Goal: Task Accomplishment & Management: Manage account settings

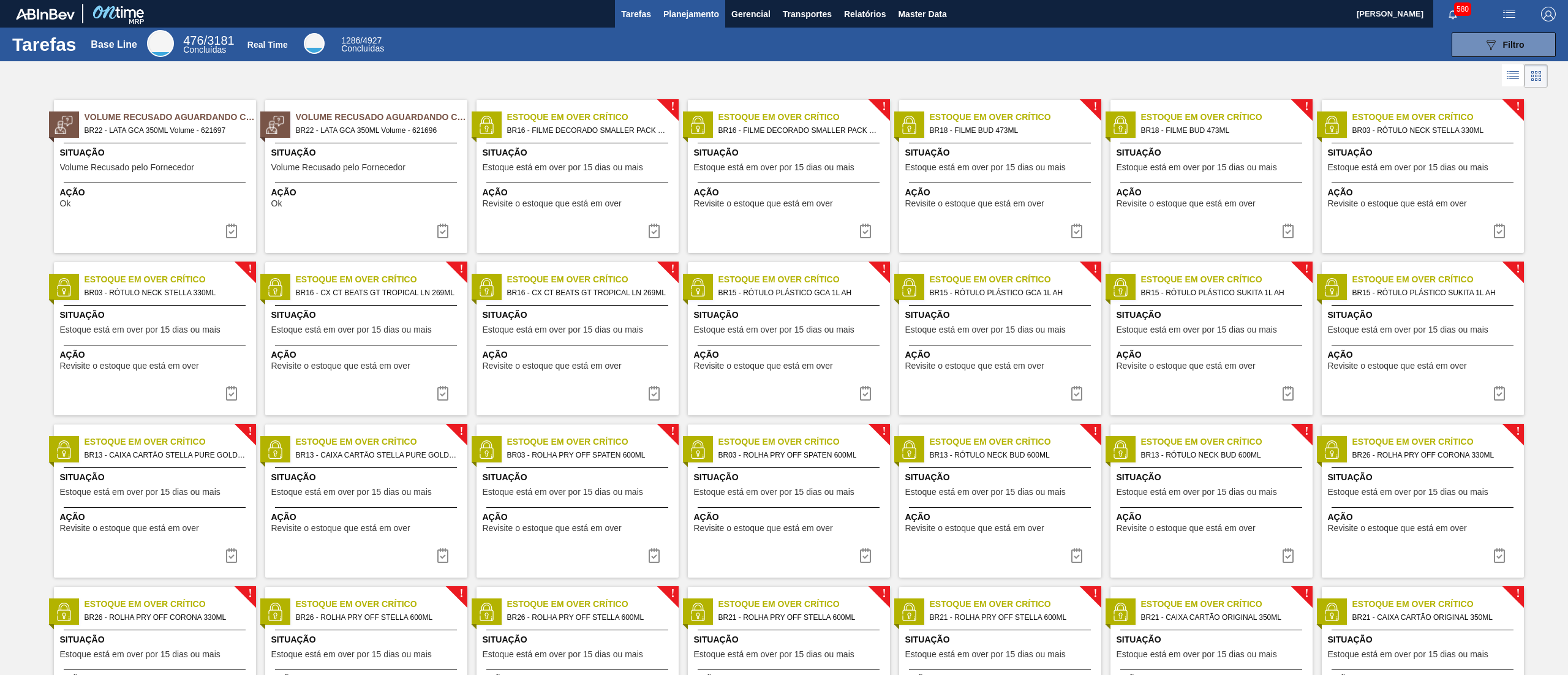
click at [716, 7] on span "Planejamento" at bounding box center [691, 13] width 56 height 14
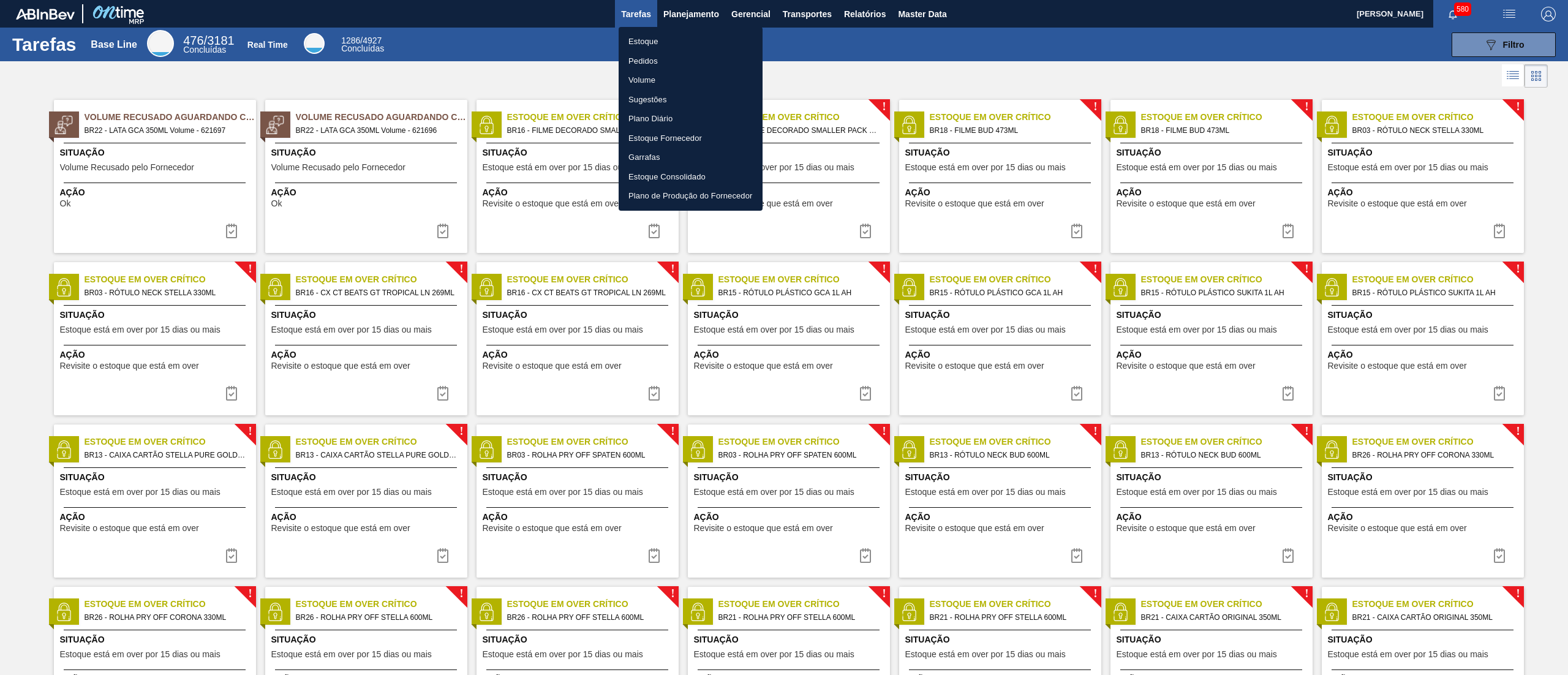
click at [700, 36] on li "Estoque" at bounding box center [690, 41] width 144 height 20
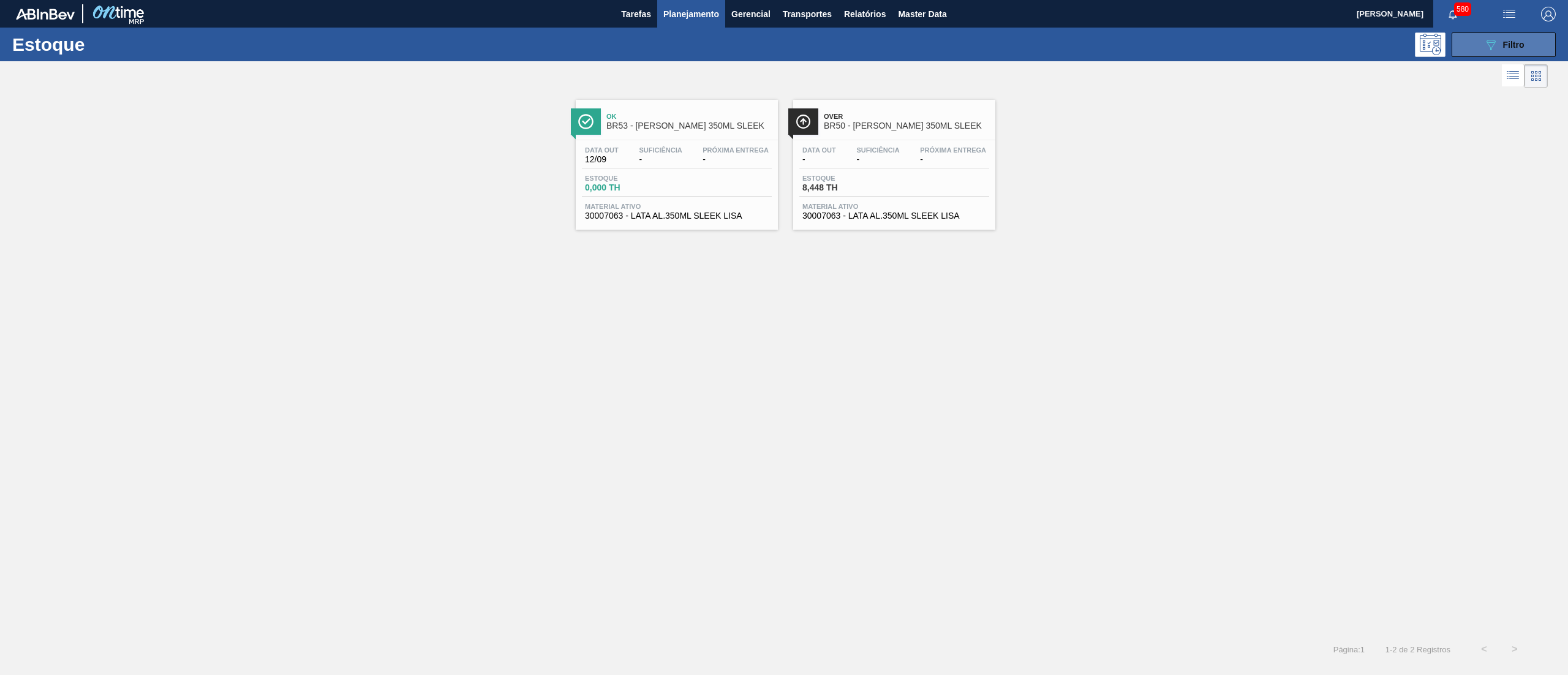
click at [783, 40] on span "Filtro" at bounding box center [1514, 44] width 22 height 10
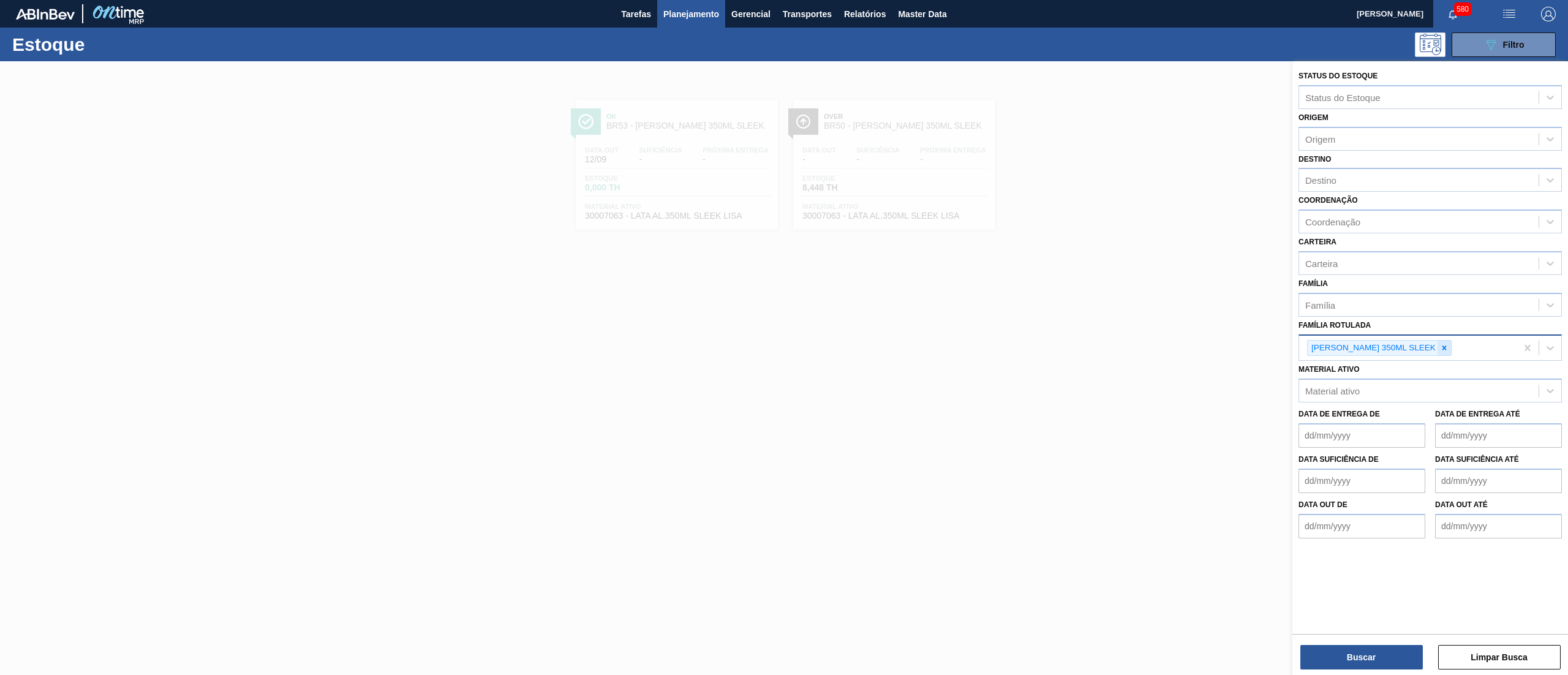
click at [783, 337] on icon at bounding box center [1445, 348] width 9 height 9
click at [783, 337] on div "Família Rotulada" at bounding box center [1419, 346] width 239 height 18
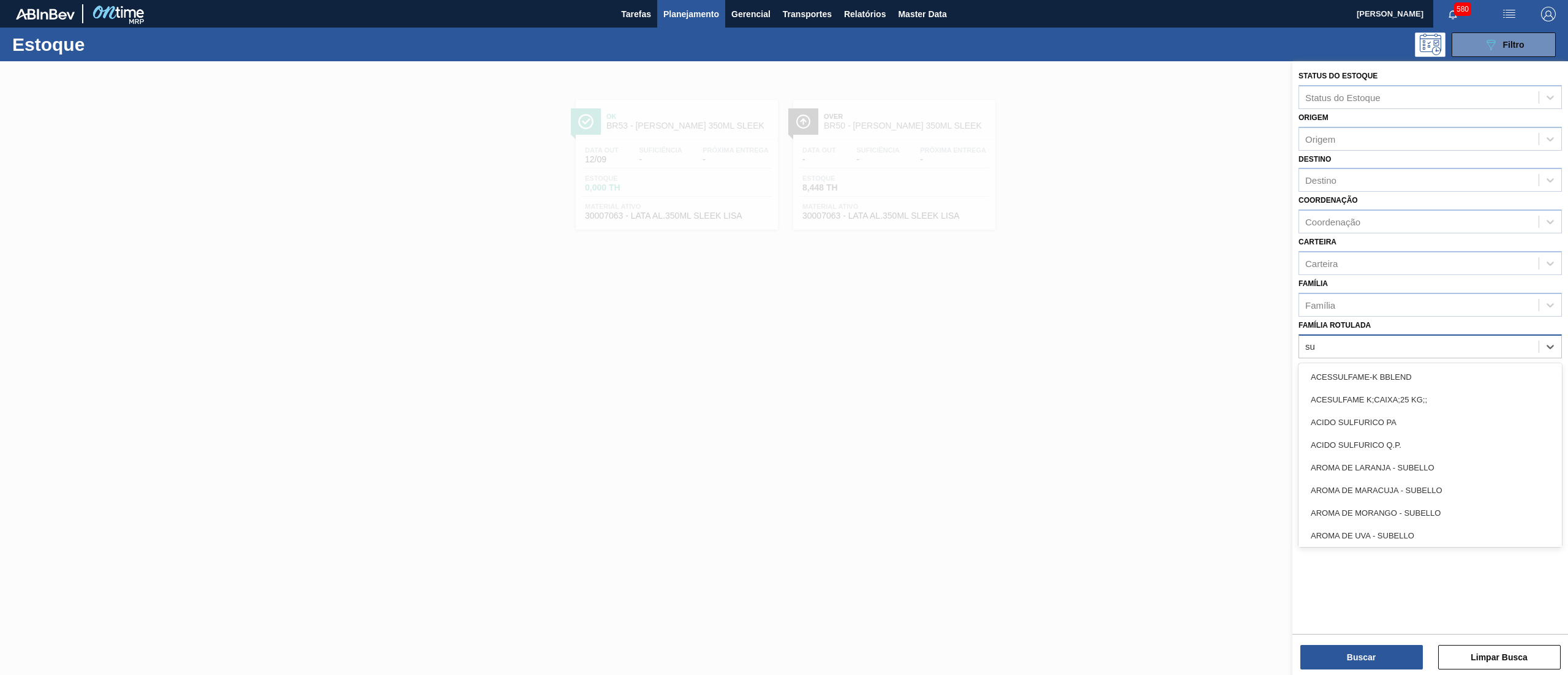
type Rotulada "s"
type Rotulada "[PERSON_NAME]"
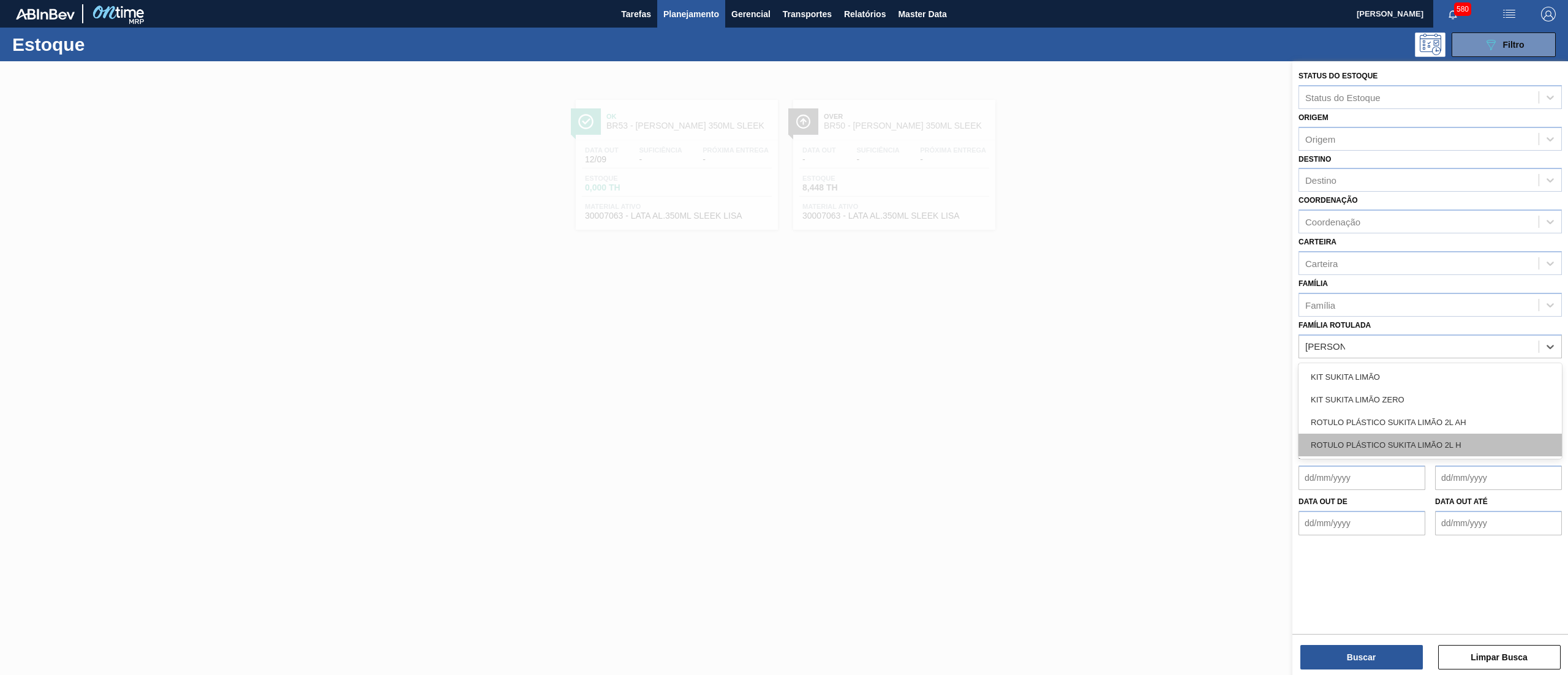
click at [783, 337] on div "ROTULO PLÁSTICO SUKITA LIMÃO 2L H" at bounding box center [1430, 444] width 263 height 22
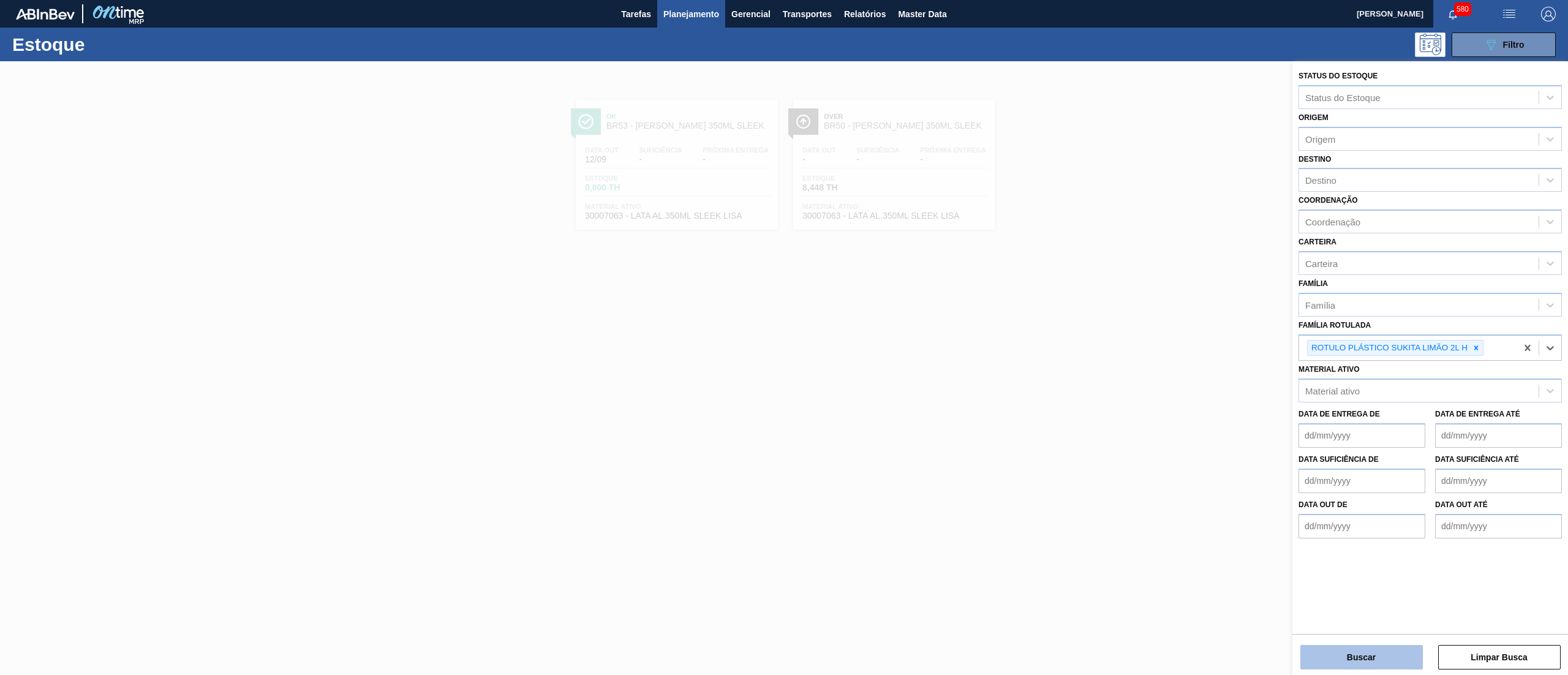
drag, startPoint x: 1328, startPoint y: 656, endPoint x: 1321, endPoint y: 656, distance: 7.0
click at [783, 337] on button "Buscar" at bounding box center [1361, 656] width 122 height 24
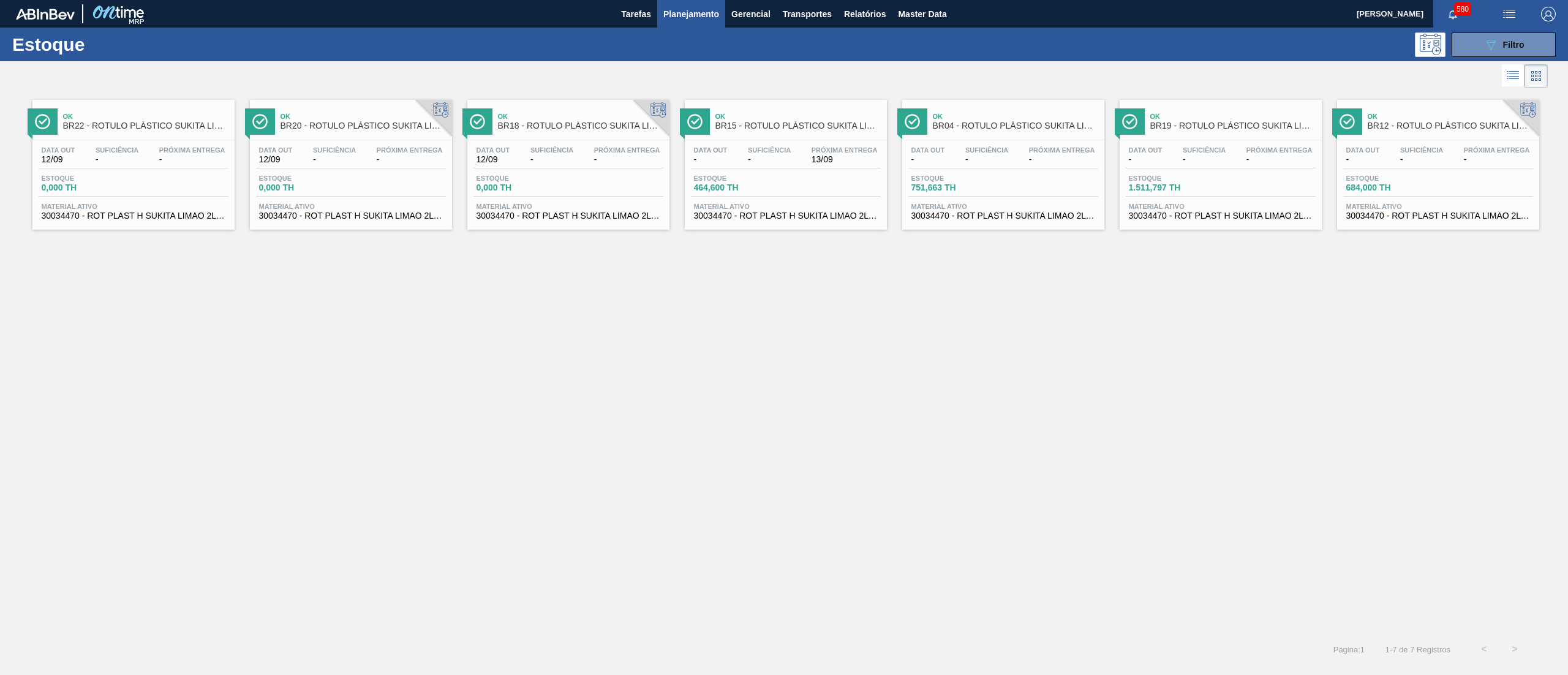
click at [740, 218] on span "30034470 - ROT PLAST H SUKITA LIMAO 2L NIV25" at bounding box center [786, 216] width 183 height 9
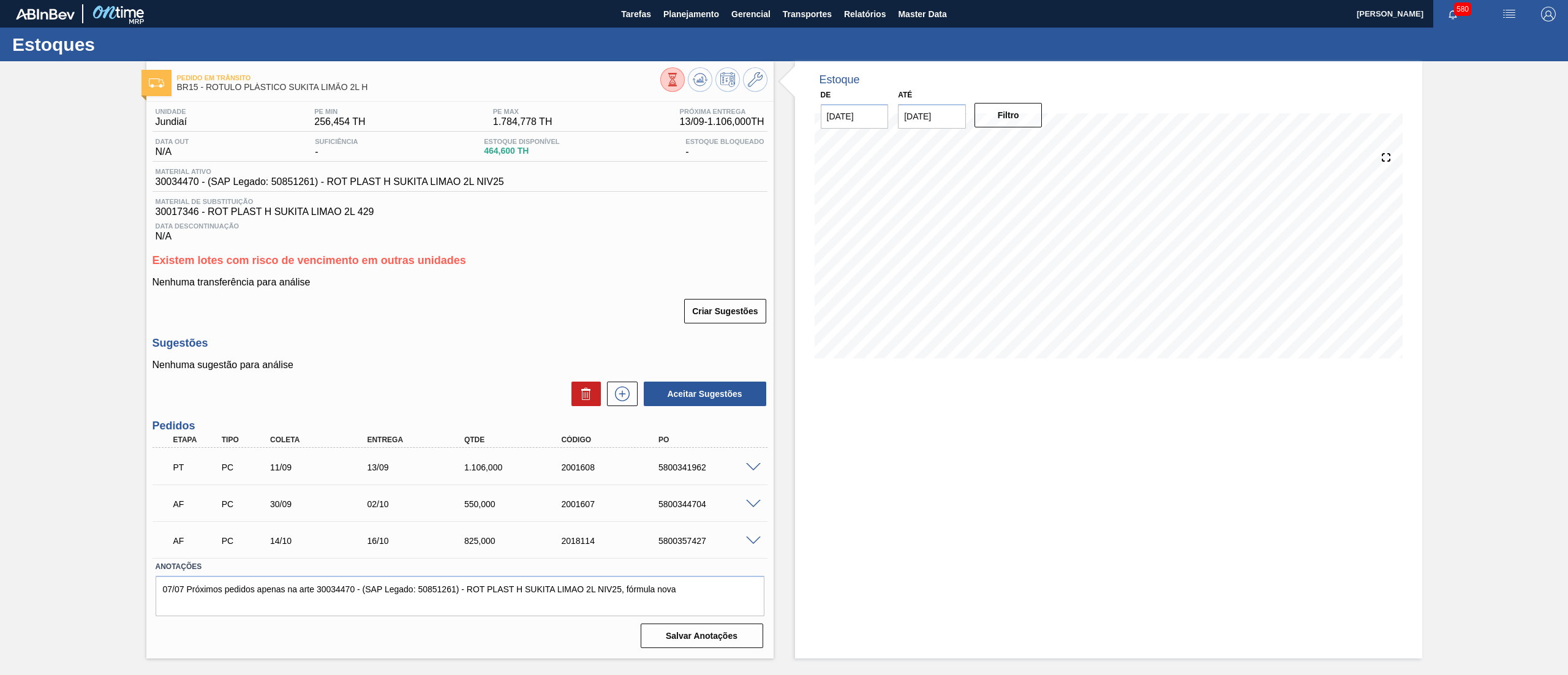
click at [673, 82] on icon at bounding box center [673, 79] width 13 height 13
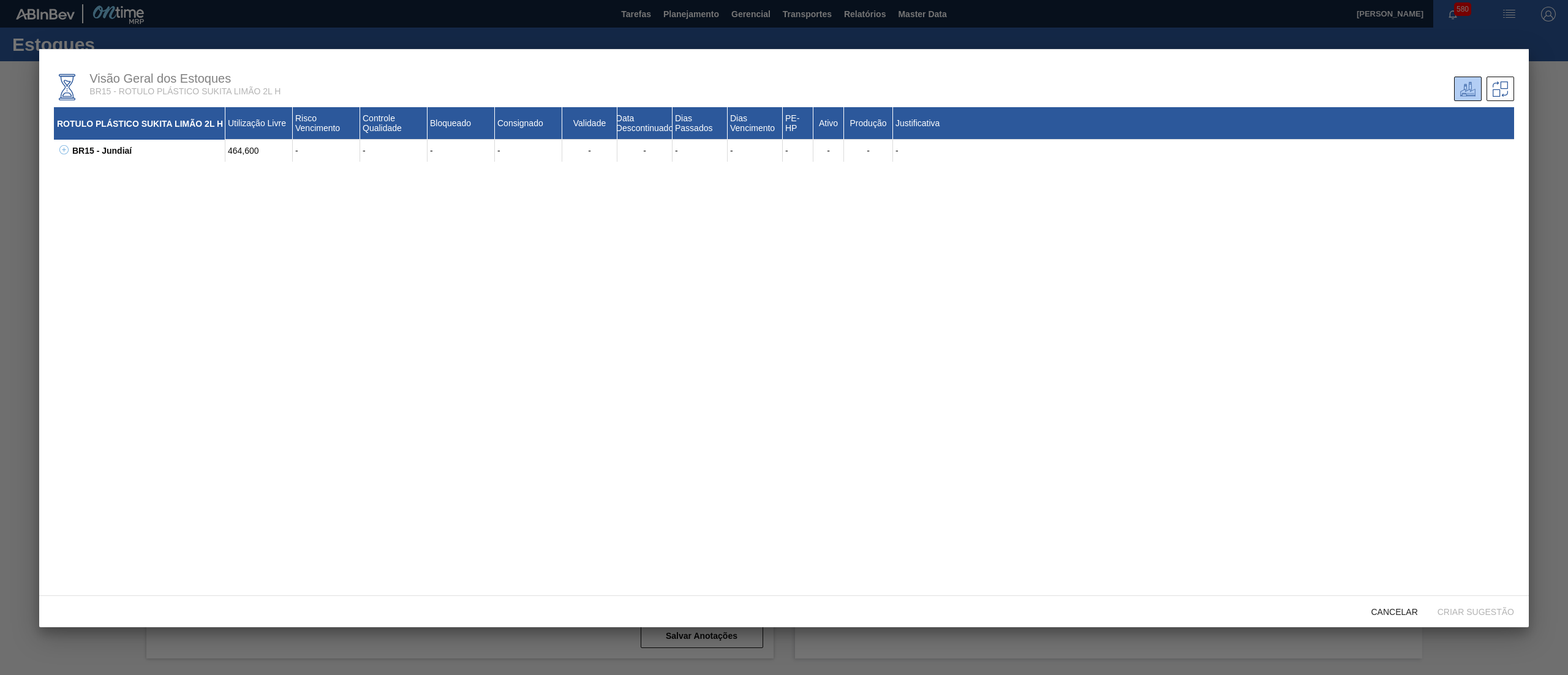
click at [65, 149] on icon at bounding box center [64, 149] width 9 height 9
click at [783, 337] on span "Cancelar" at bounding box center [1394, 611] width 67 height 10
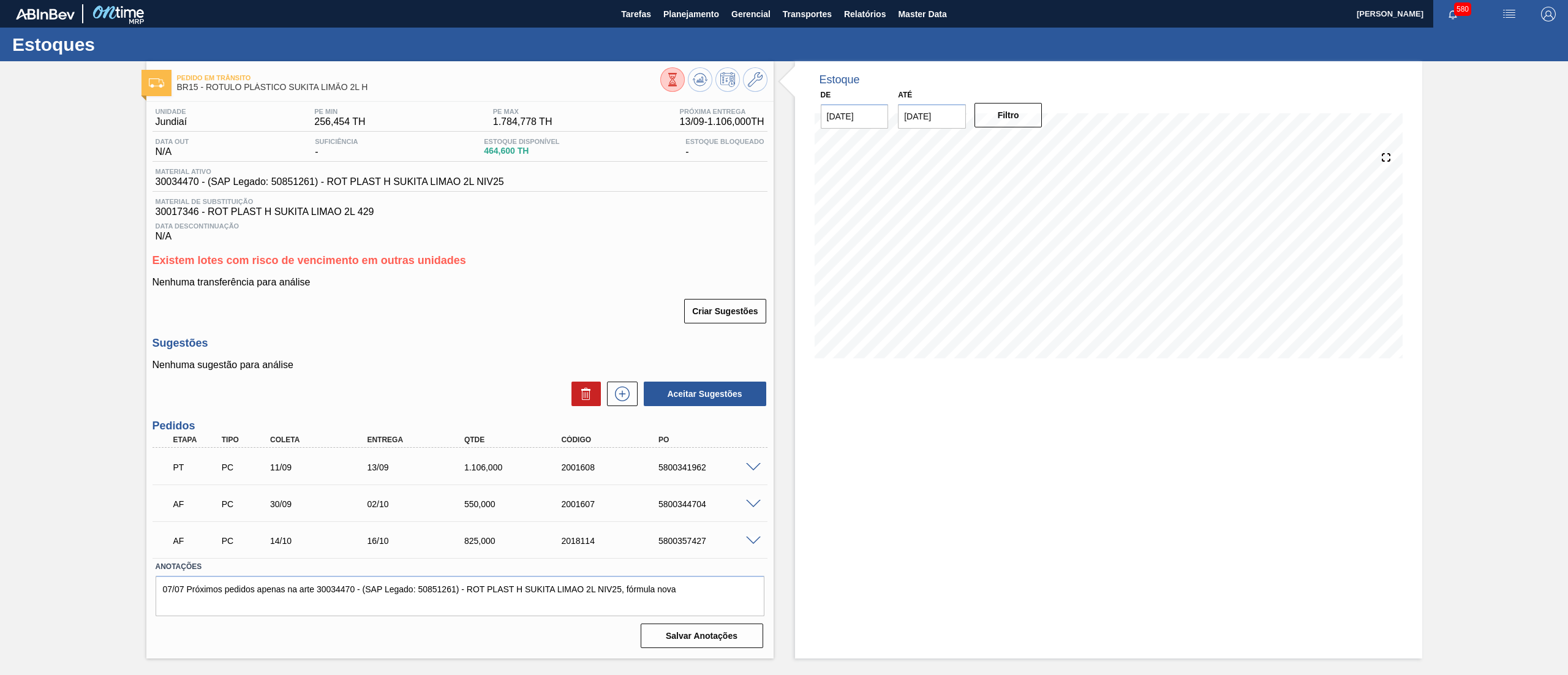
click at [783, 116] on input "[DATE]" at bounding box center [932, 116] width 68 height 24
click at [783, 144] on button "Next Month" at bounding box center [1036, 146] width 9 height 9
click at [783, 281] on div "6" at bounding box center [1031, 284] width 16 height 16
type input "[DATE]"
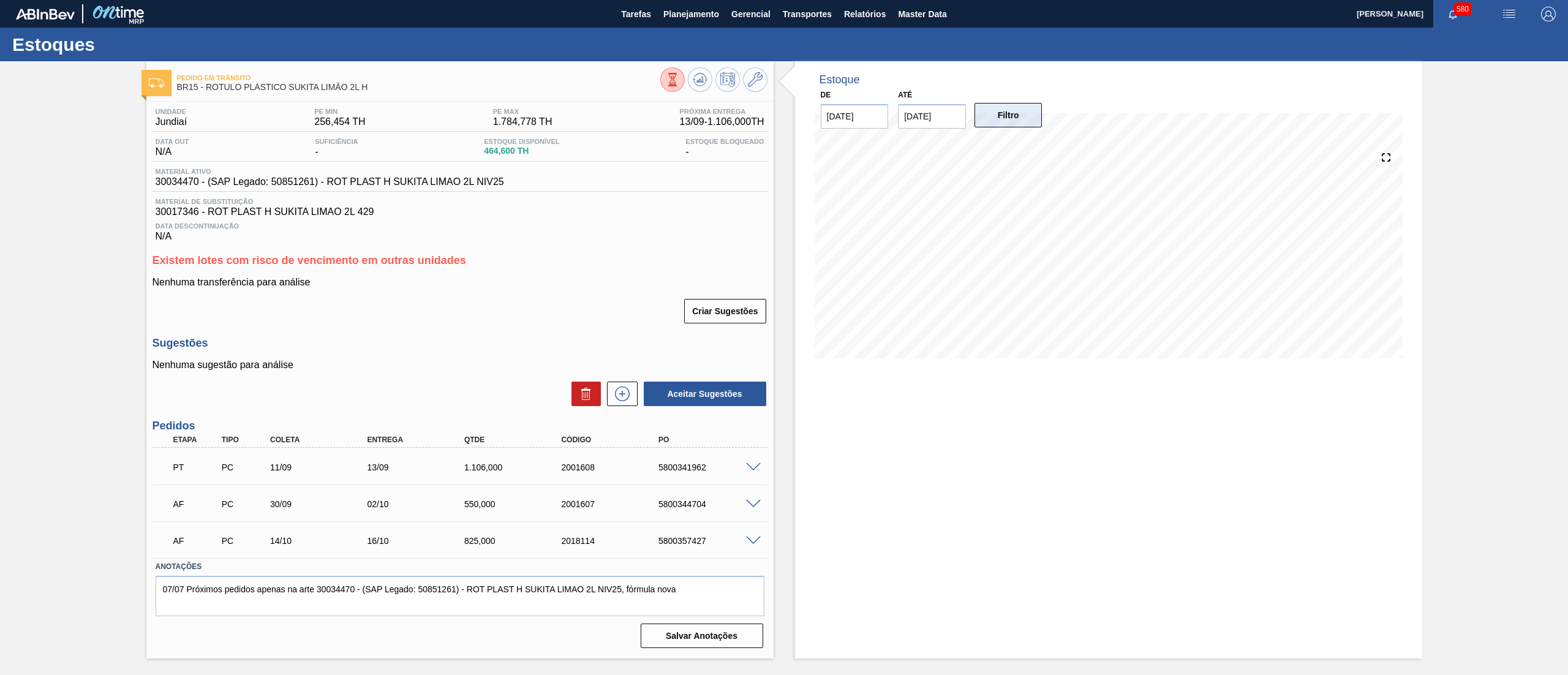
click at [783, 109] on button "Filtro" at bounding box center [1009, 114] width 68 height 24
click at [749, 337] on span at bounding box center [753, 504] width 14 height 9
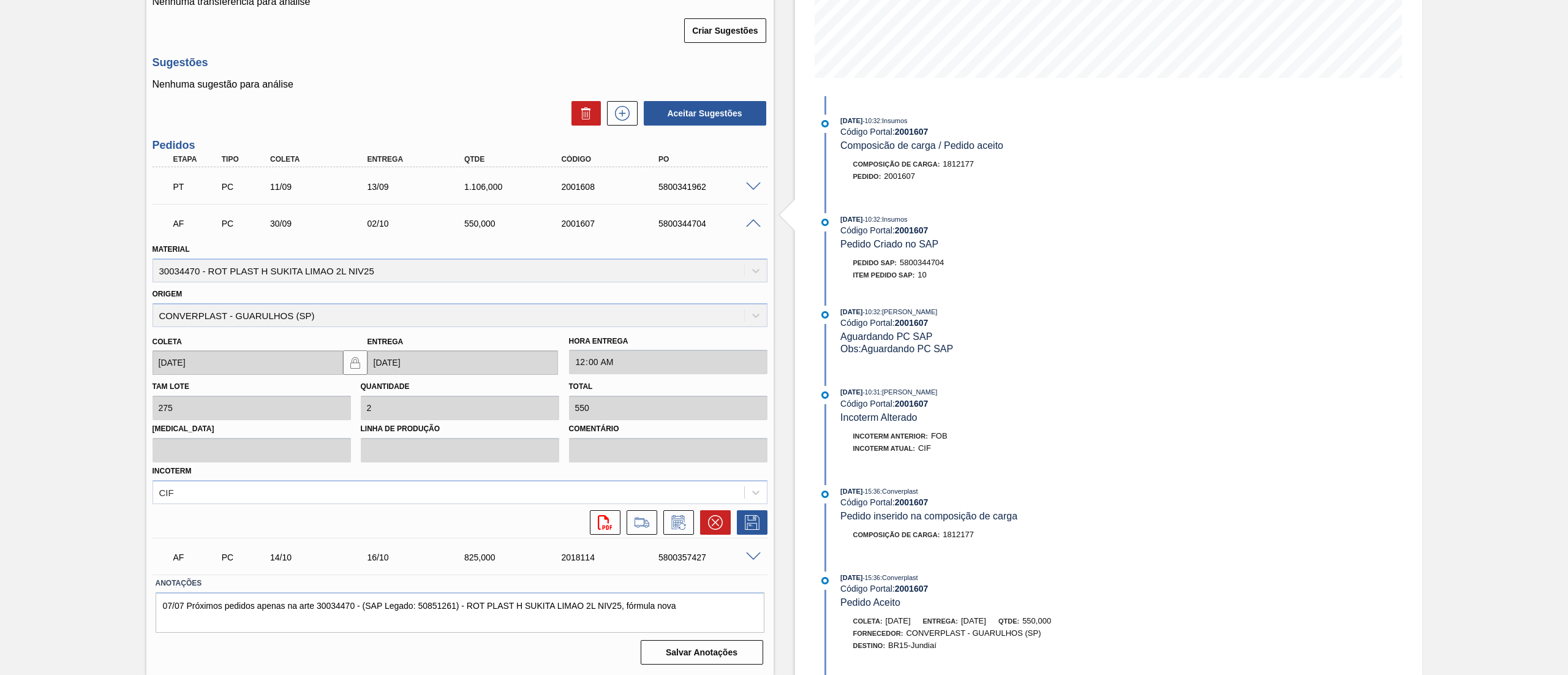
click at [754, 226] on span at bounding box center [753, 224] width 14 height 9
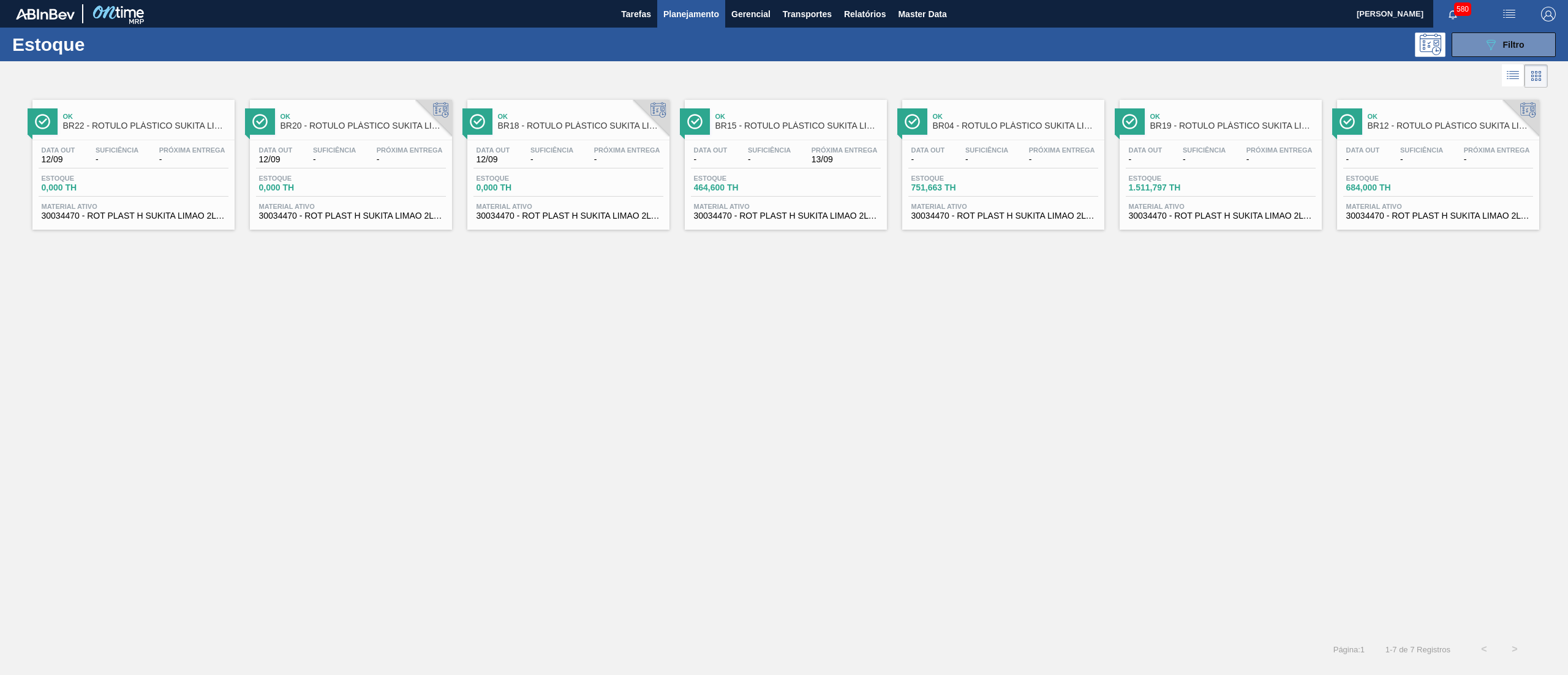
click at [783, 218] on span "30034470 - ROT PLAST H SUKITA LIMAO 2L NIV25" at bounding box center [1221, 216] width 183 height 9
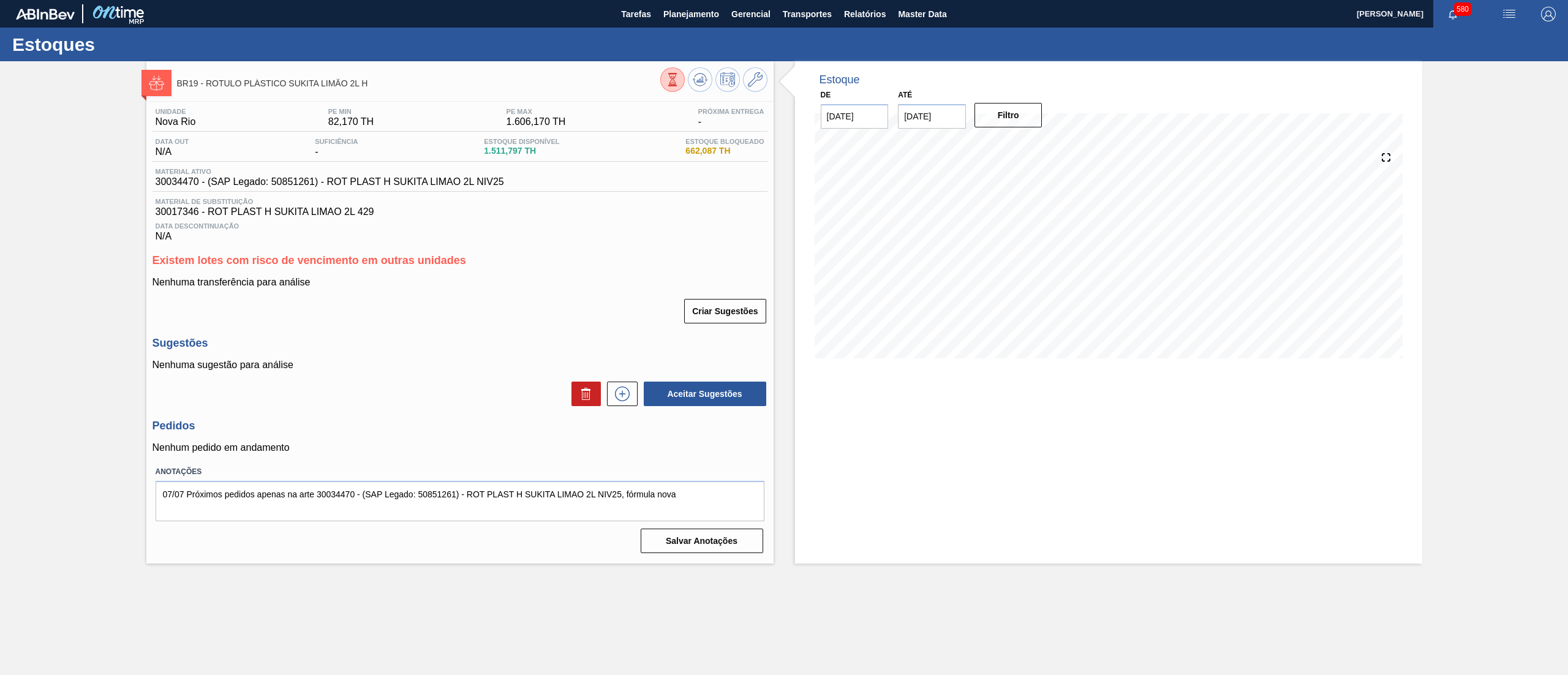
click at [674, 78] on icon at bounding box center [673, 79] width 13 height 13
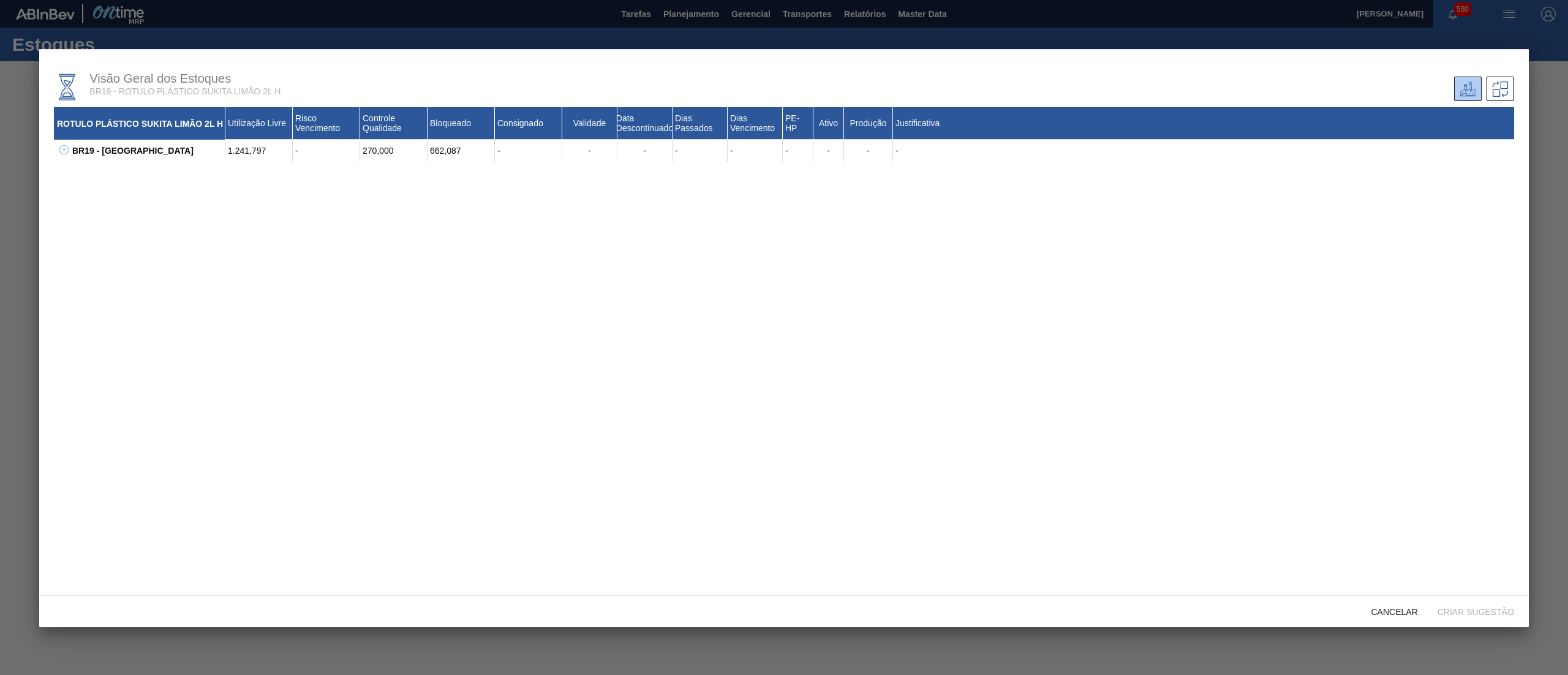
click at [65, 149] on icon at bounding box center [64, 149] width 9 height 9
click at [783, 337] on div "Cancelar" at bounding box center [1394, 611] width 67 height 22
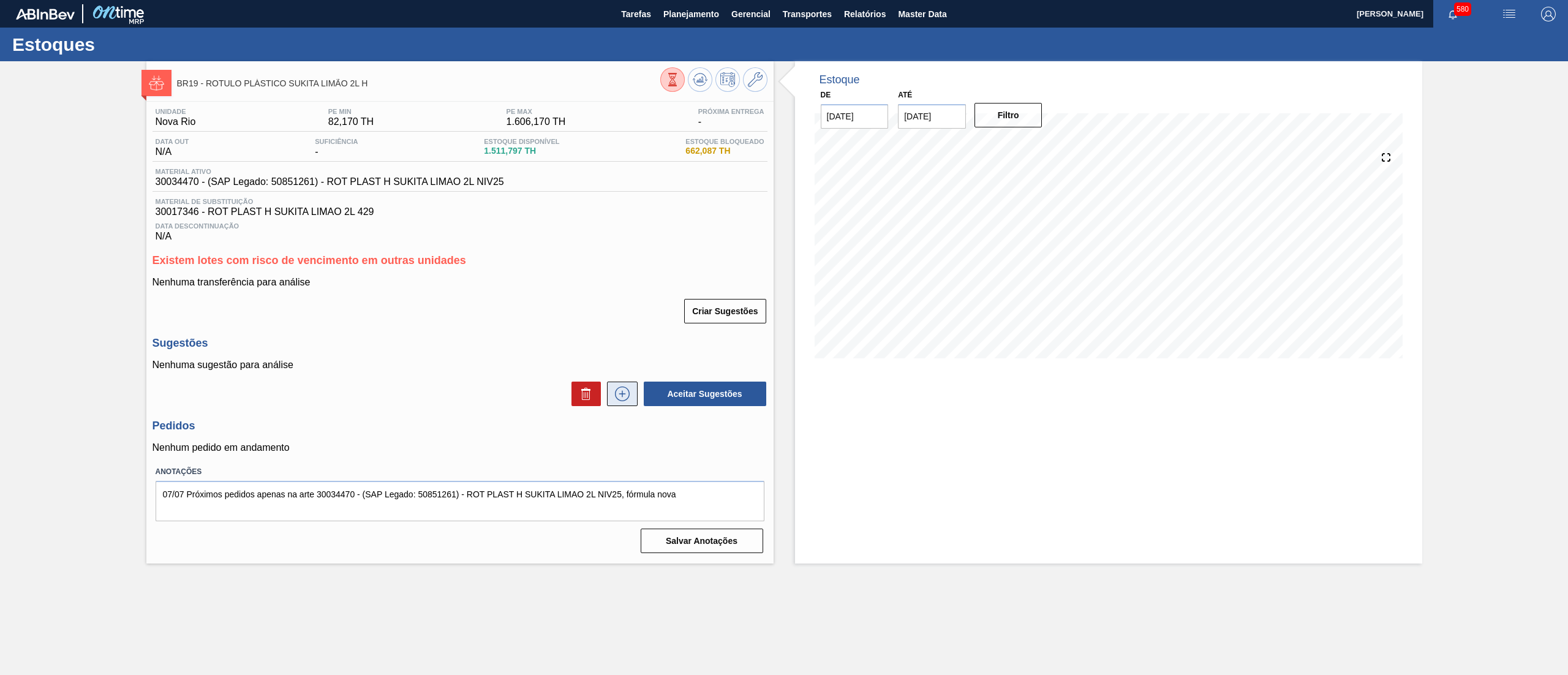
click at [619, 337] on button at bounding box center [622, 393] width 31 height 24
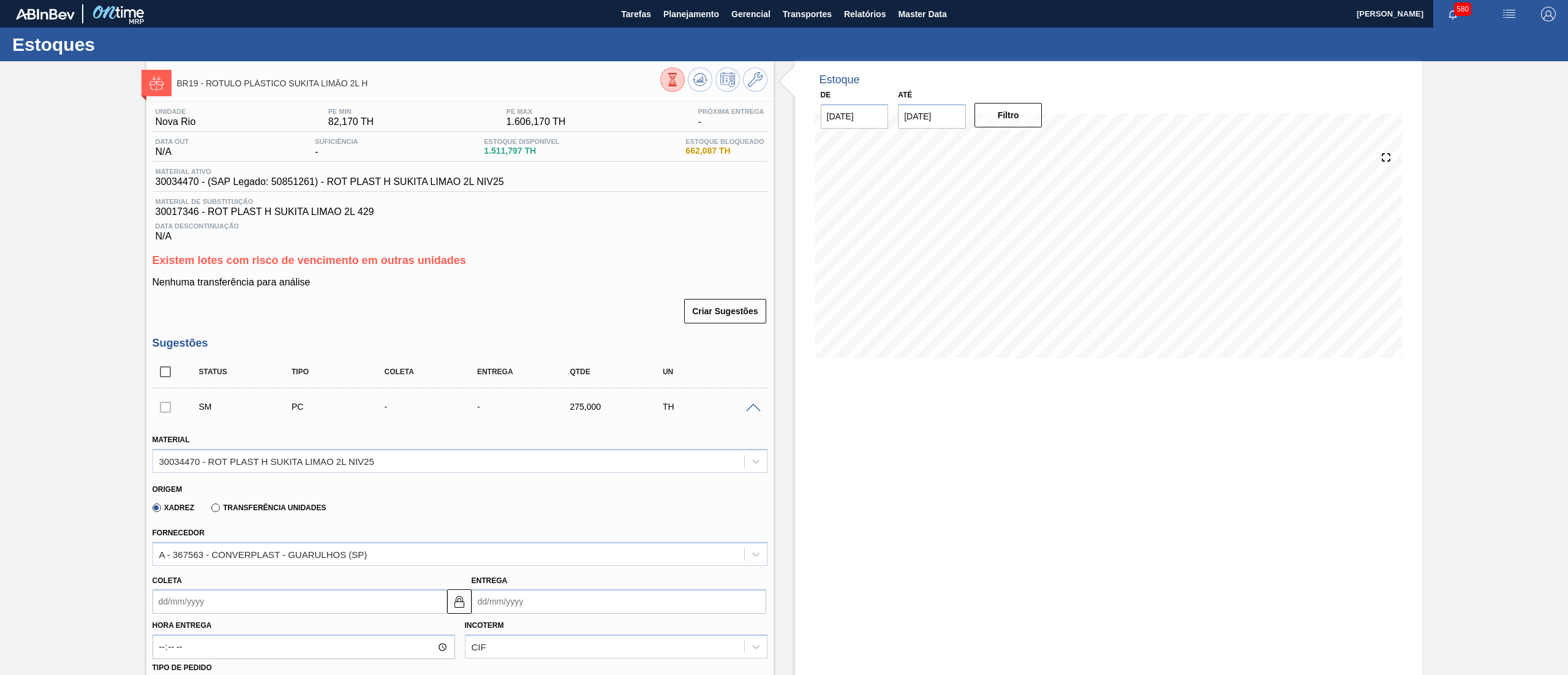
scroll to position [441, 0]
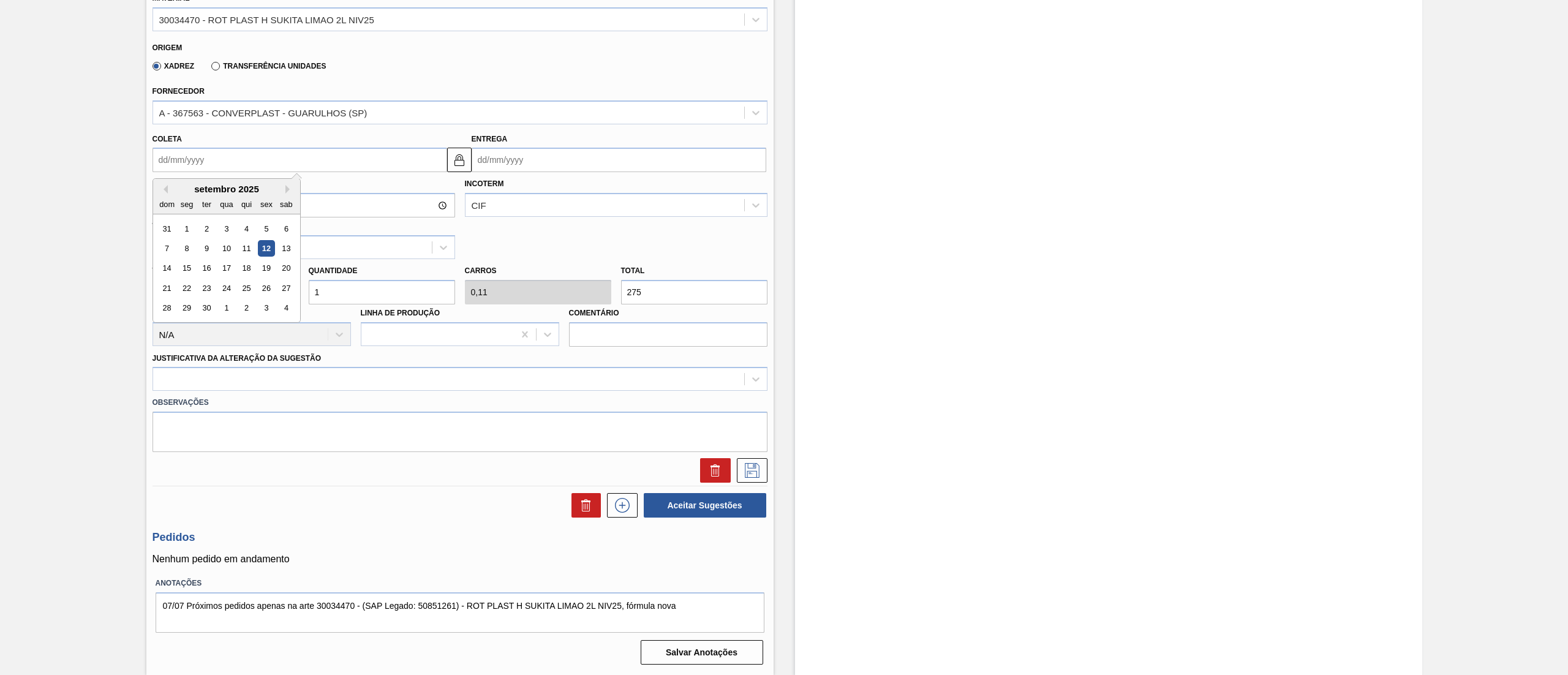
click at [260, 166] on input "Coleta" at bounding box center [300, 159] width 295 height 24
click at [290, 193] on button "Next Month" at bounding box center [290, 190] width 9 height 9
click at [261, 303] on div "31" at bounding box center [266, 308] width 16 height 16
type input "[DATE]"
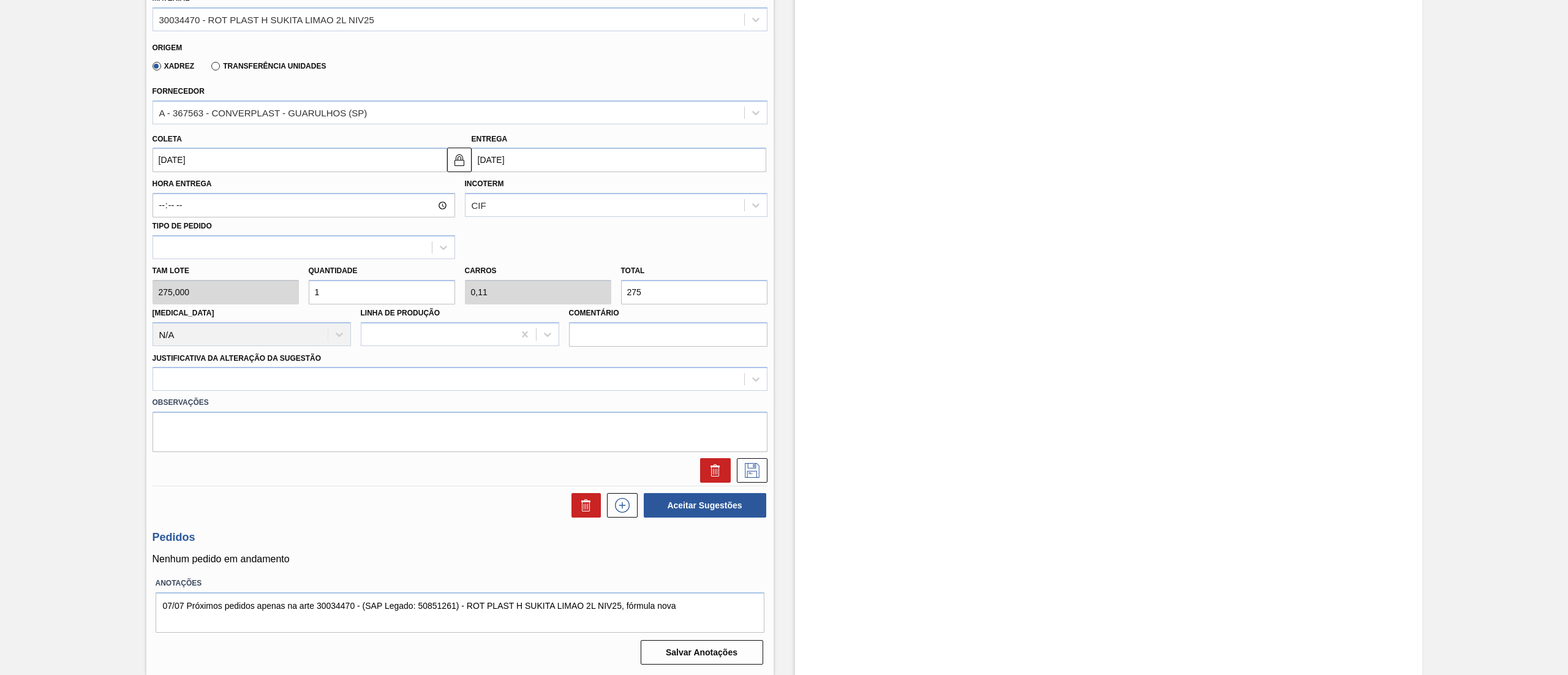
drag, startPoint x: 351, startPoint y: 295, endPoint x: 304, endPoint y: 284, distance: 48.3
click at [304, 284] on div "Quantidade 1" at bounding box center [382, 283] width 156 height 42
type input "2"
type input "0,22"
type input "550"
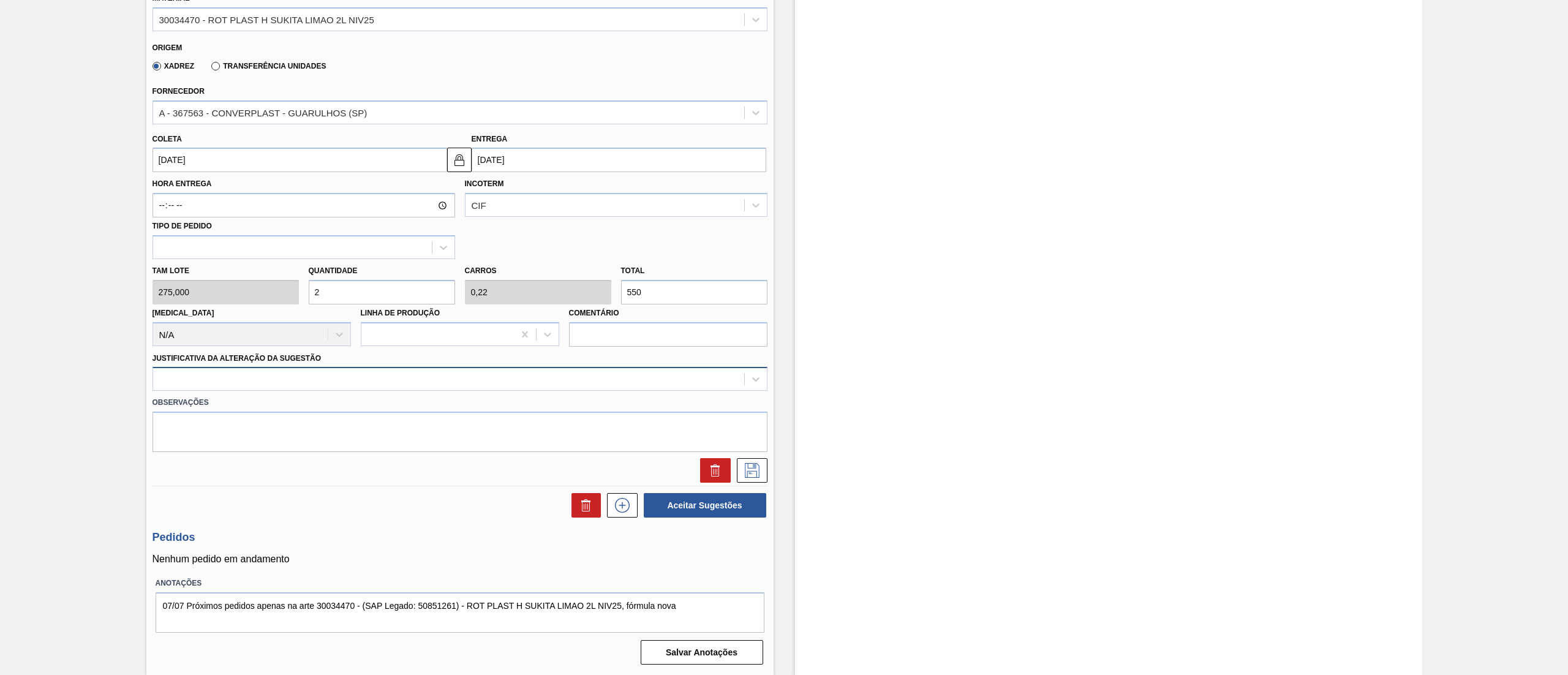
type input "2"
click at [285, 337] on div at bounding box center [448, 379] width 591 height 18
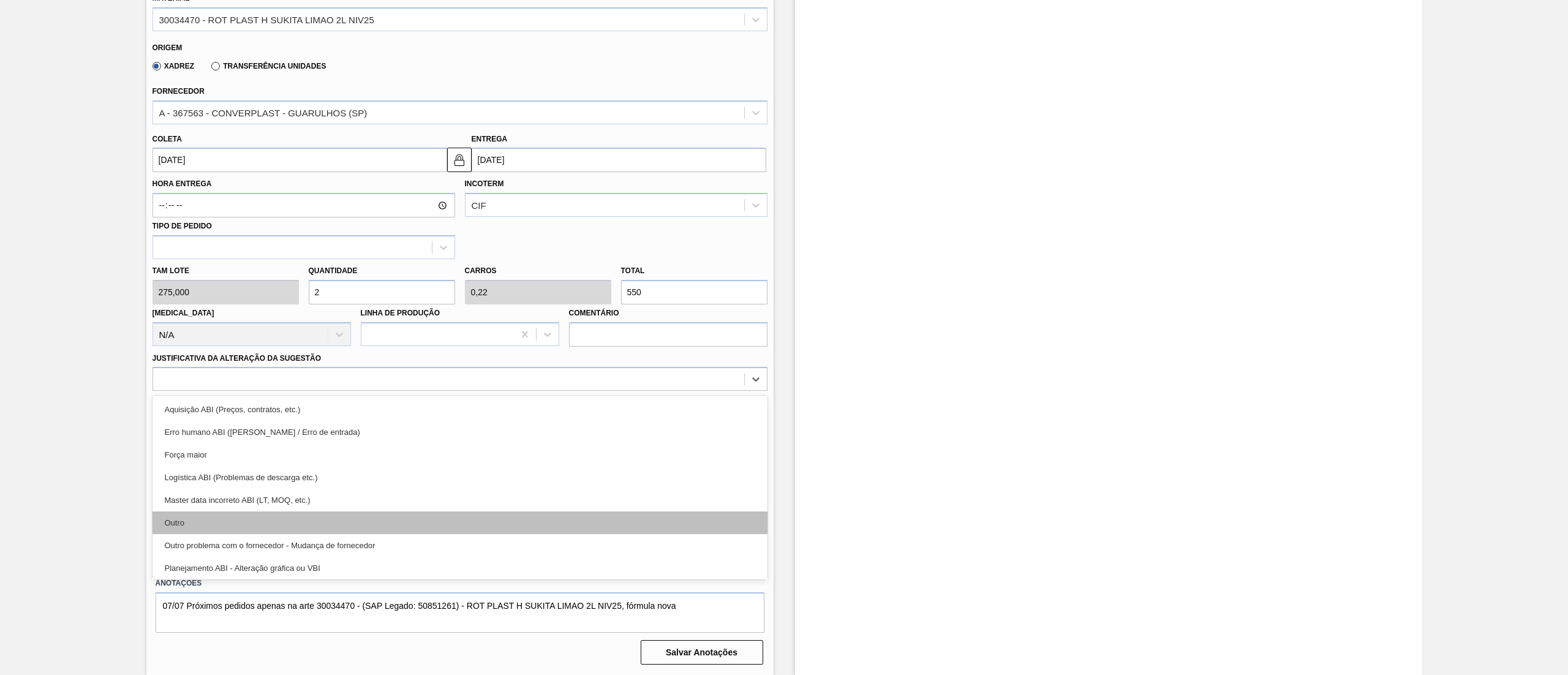
click at [251, 337] on div "Unidade Nova Rio PE MIN 82,170 TH PE MAX 1.606,170 TH Próxima Entrega - Data ou…" at bounding box center [460, 164] width 628 height 1008
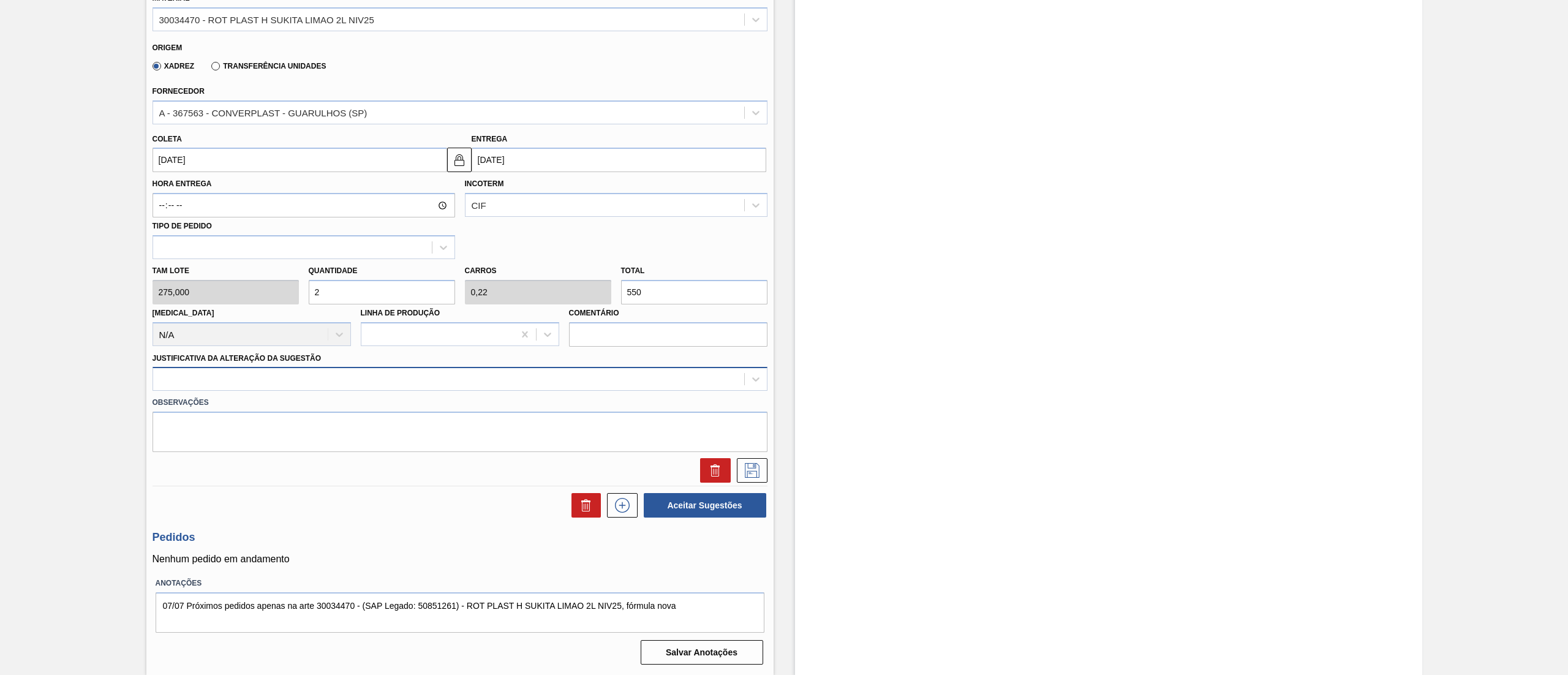
drag, startPoint x: 251, startPoint y: 521, endPoint x: 205, endPoint y: 387, distance: 141.7
click at [207, 337] on div at bounding box center [448, 379] width 591 height 18
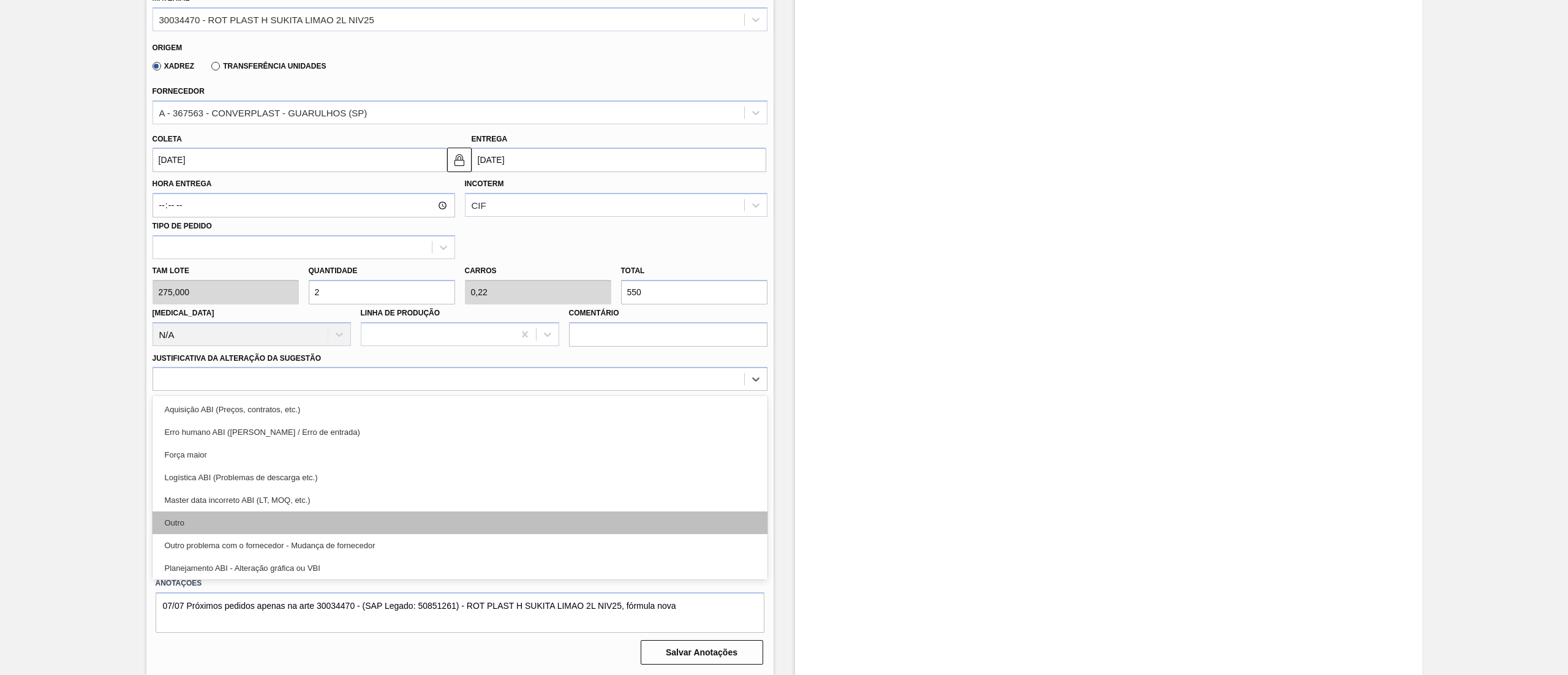
click at [196, 337] on div "Outro" at bounding box center [460, 522] width 615 height 22
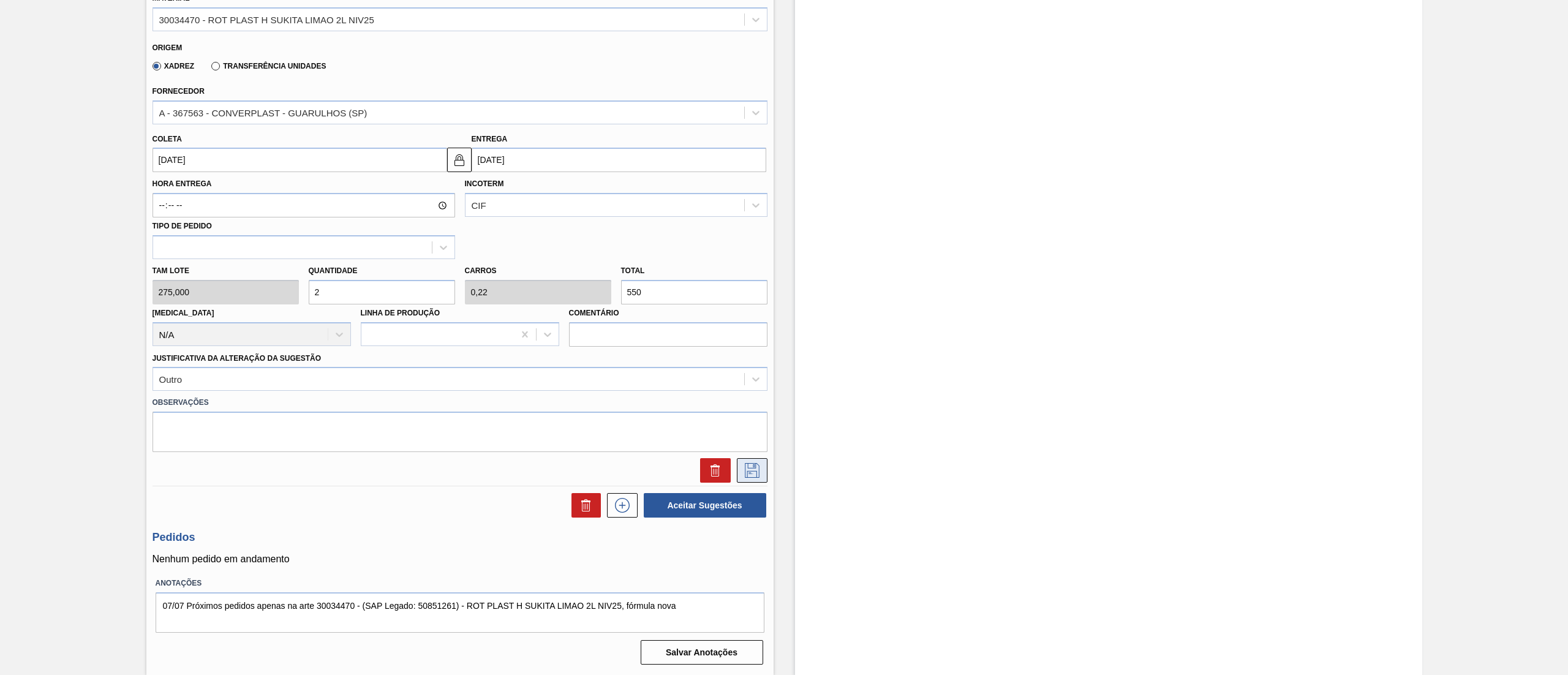
click at [758, 337] on icon at bounding box center [753, 470] width 20 height 14
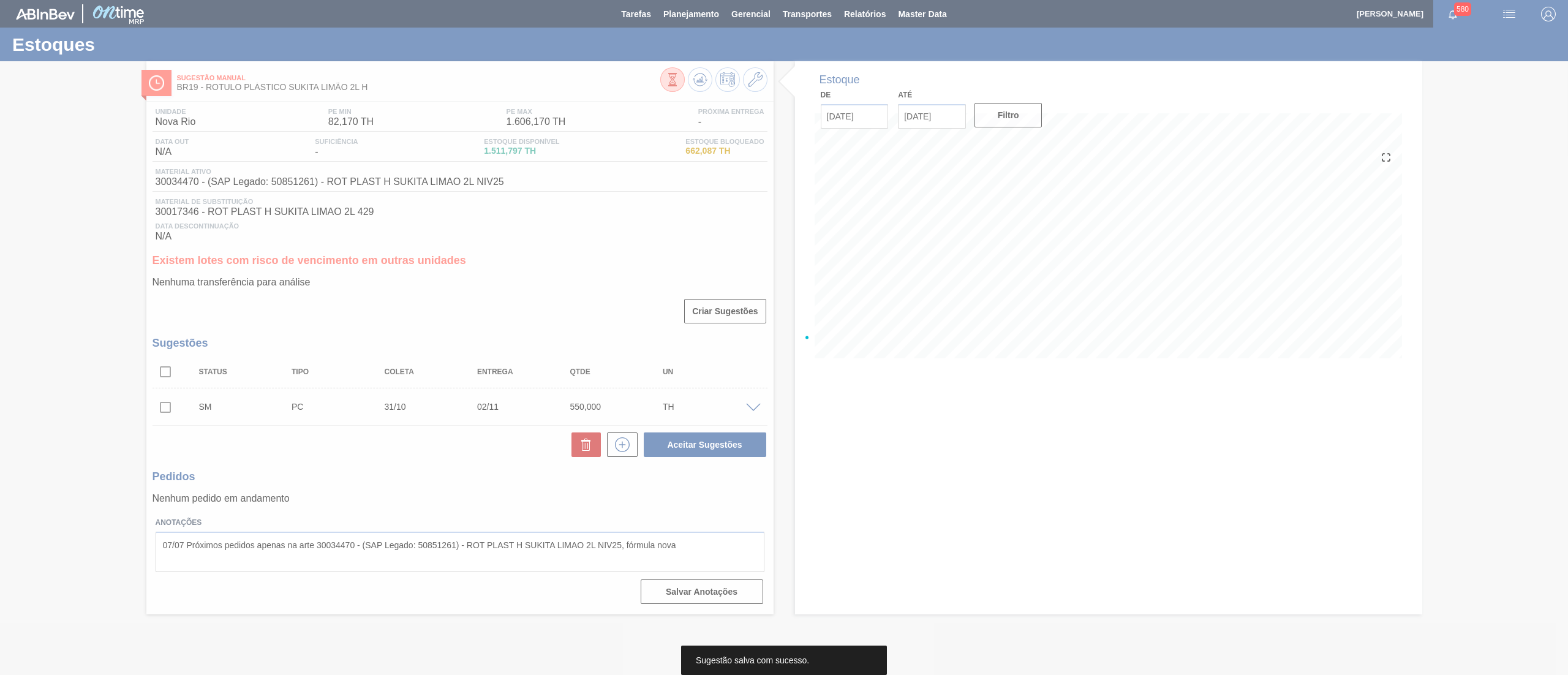
scroll to position [0, 0]
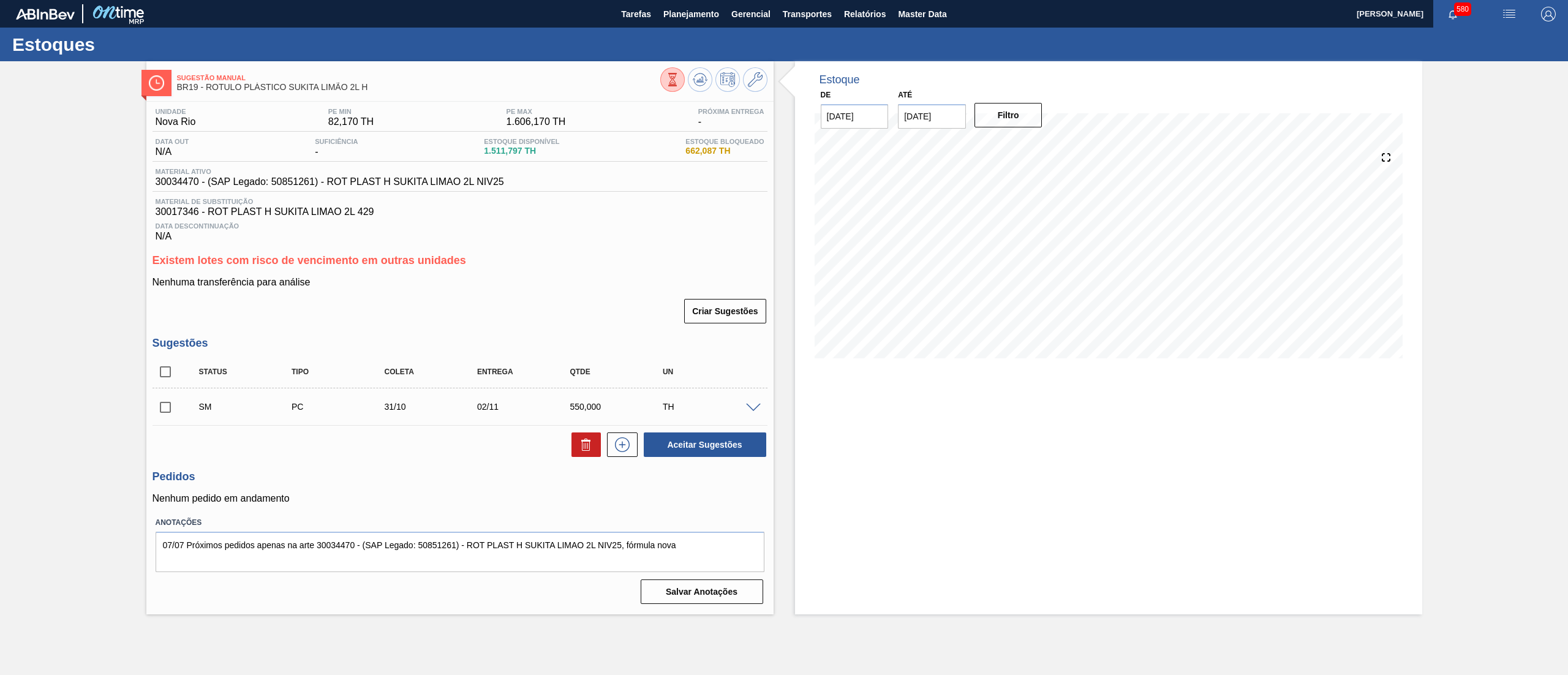
click at [160, 337] on input "checkbox" at bounding box center [165, 407] width 26 height 26
click at [686, 337] on button "Aceitar Sugestões" at bounding box center [705, 444] width 122 height 24
checkbox input "false"
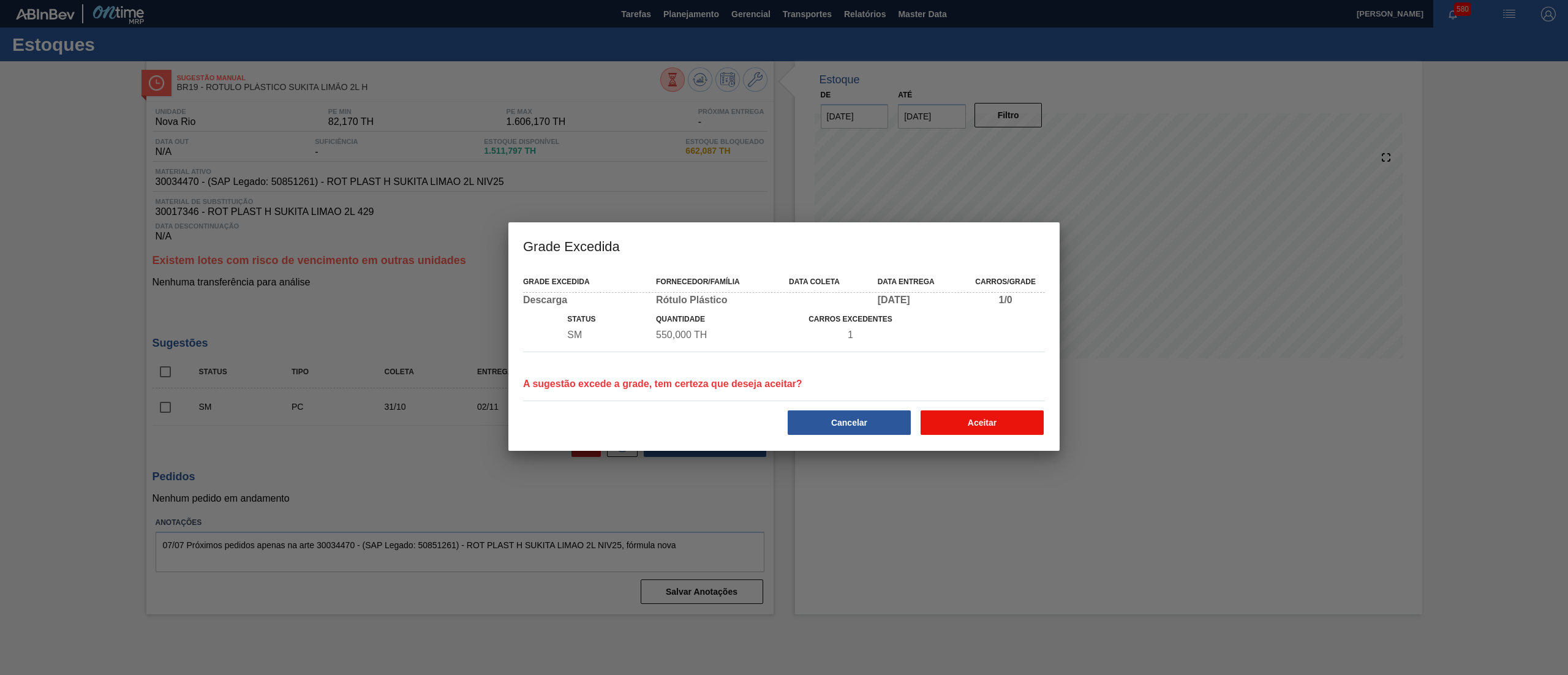
click at [783, 337] on button "Aceitar" at bounding box center [982, 422] width 123 height 24
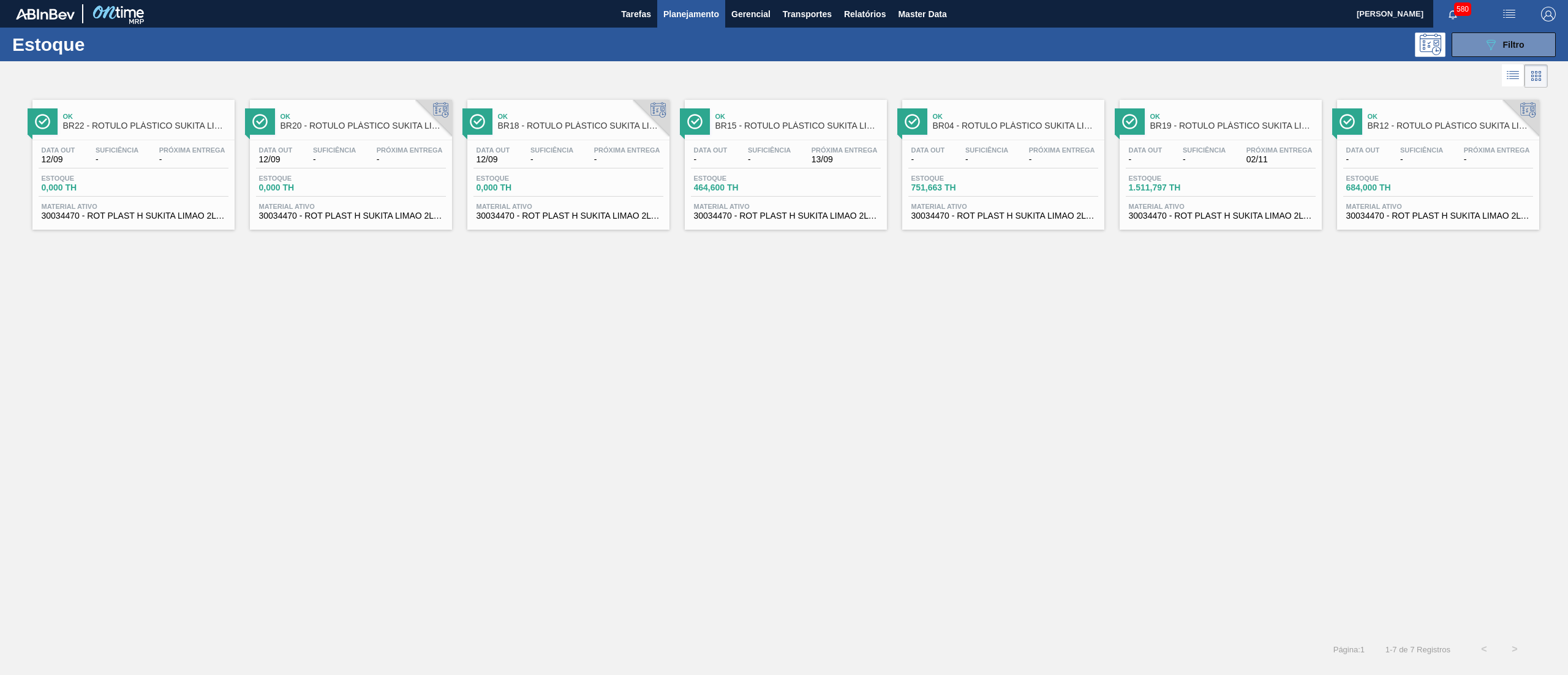
click at [783, 216] on span "30034470 - ROT PLAST H SUKITA LIMAO 2L NIV25" at bounding box center [1438, 216] width 183 height 9
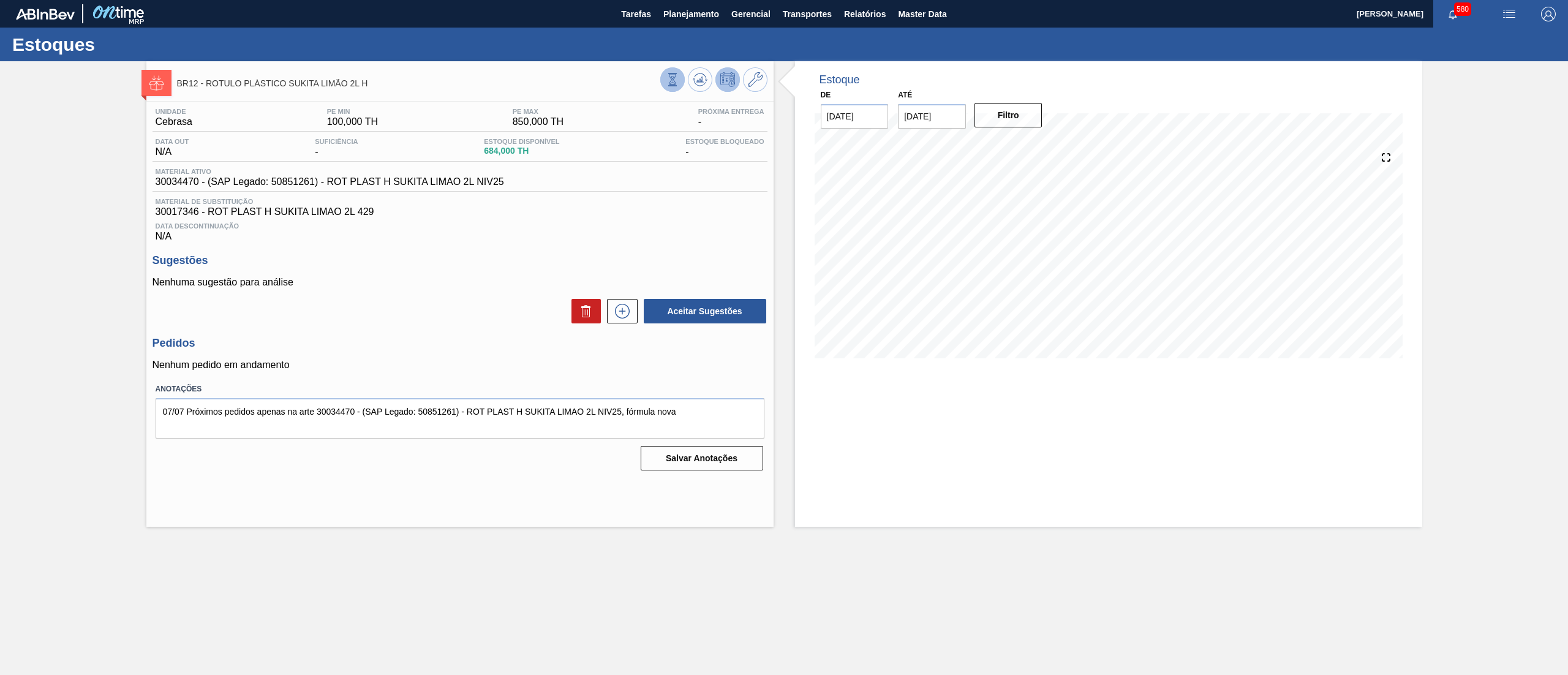
click at [675, 81] on icon at bounding box center [673, 79] width 13 height 13
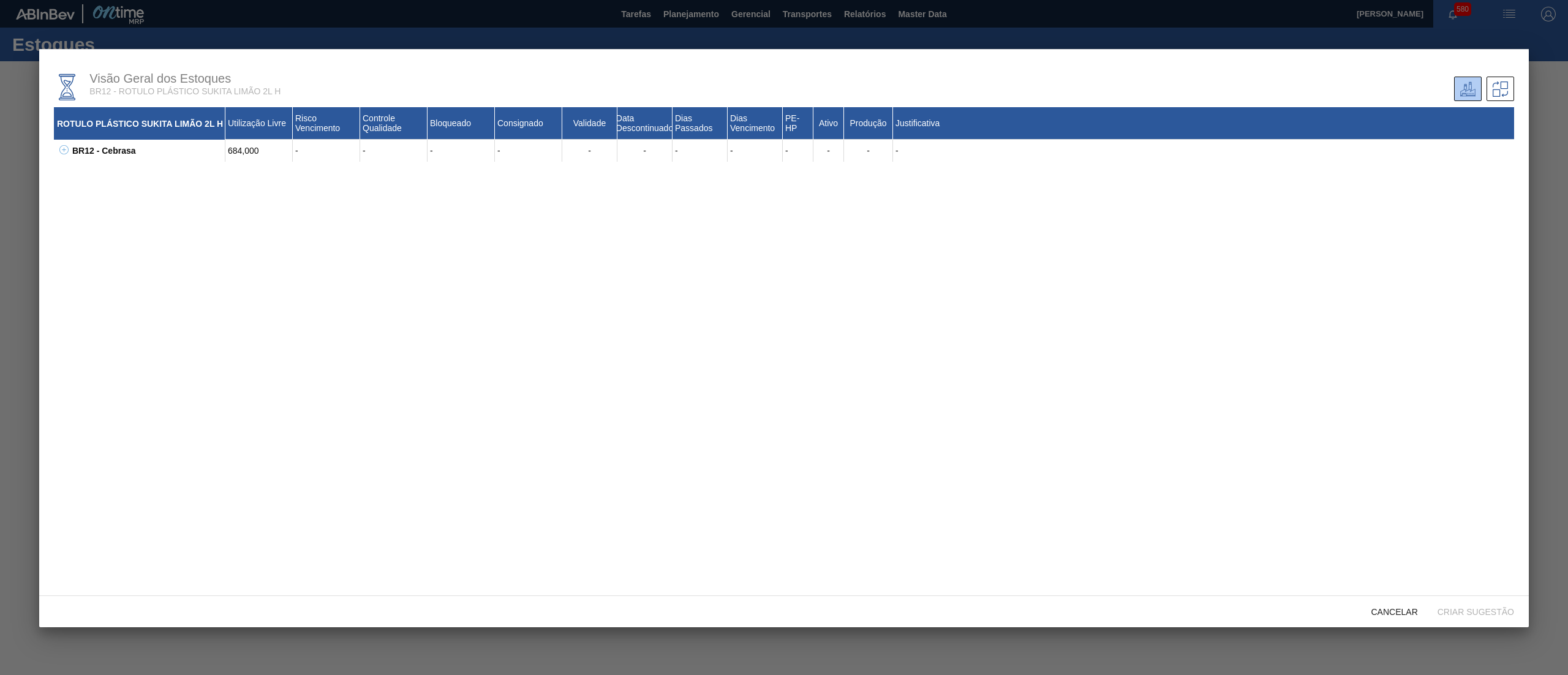
click at [59, 147] on icon at bounding box center [64, 149] width 9 height 9
click at [783, 337] on span "Cancelar" at bounding box center [1394, 611] width 67 height 10
